Goal: Task Accomplishment & Management: Complete application form

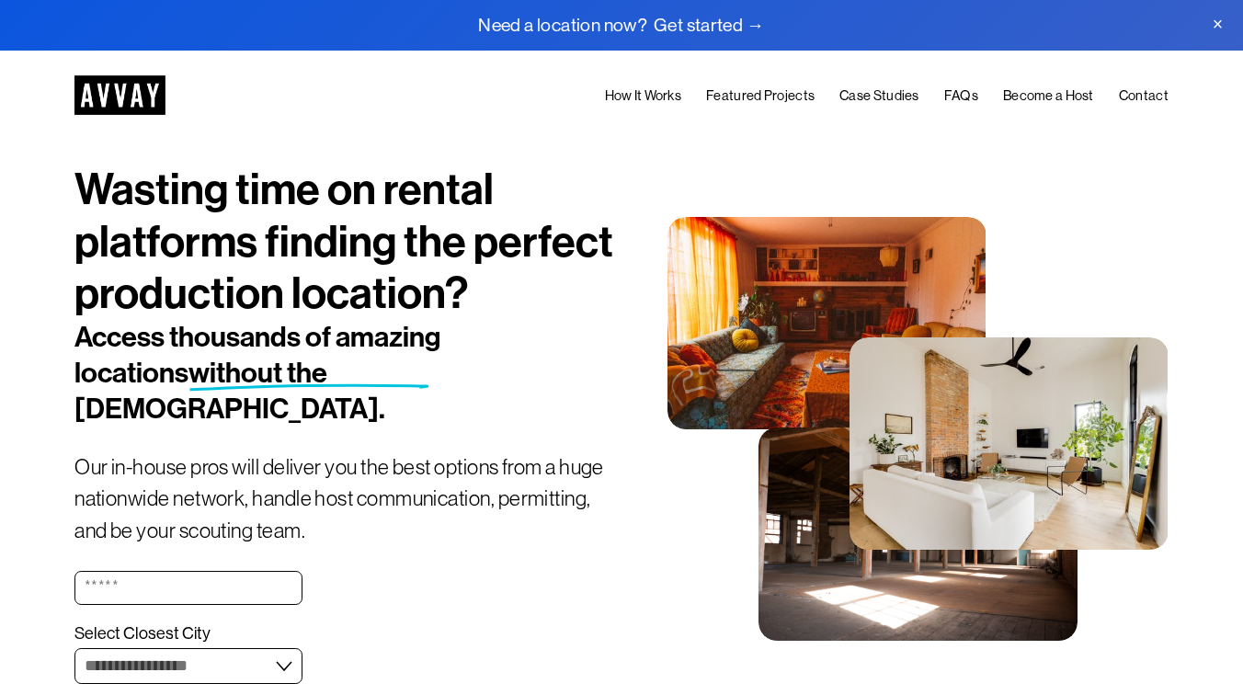
click at [693, 19] on link at bounding box center [621, 25] width 1243 height 51
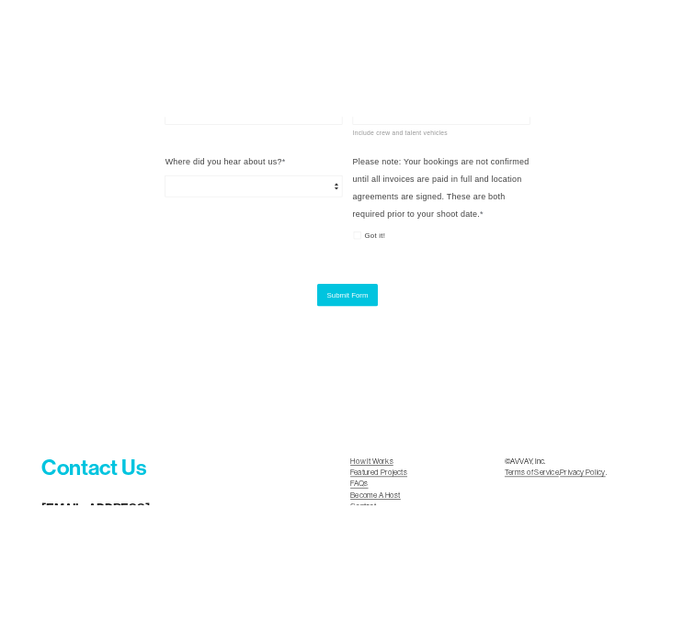
scroll to position [1992, 0]
